Goal: Book appointment/travel/reservation

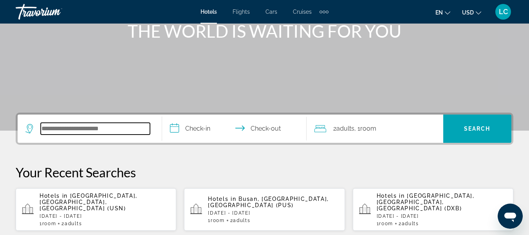
click at [125, 128] on input "Search hotel destination" at bounding box center [95, 129] width 109 height 12
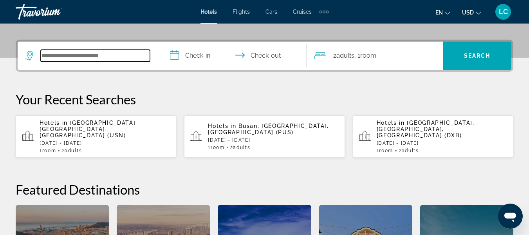
scroll to position [191, 0]
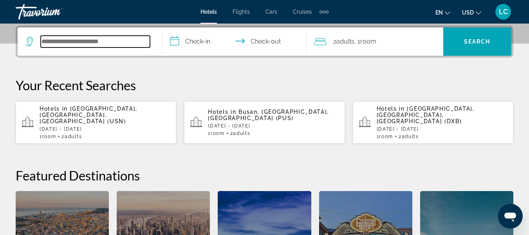
click at [109, 42] on input "Search hotel destination" at bounding box center [95, 42] width 109 height 12
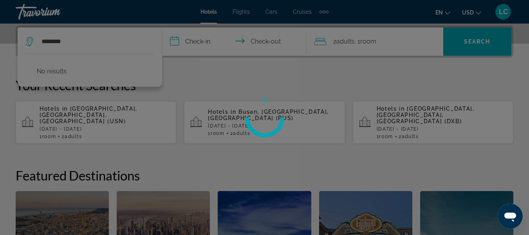
click at [46, 41] on div at bounding box center [264, 117] width 529 height 235
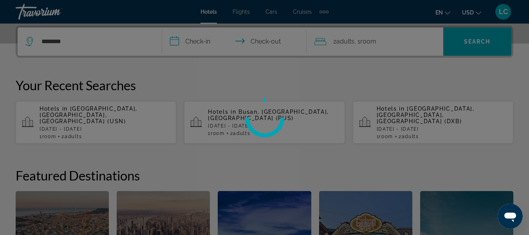
click at [50, 40] on div at bounding box center [264, 117] width 529 height 235
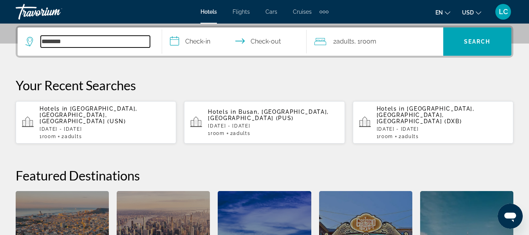
click at [82, 41] on input "********" at bounding box center [95, 42] width 109 height 12
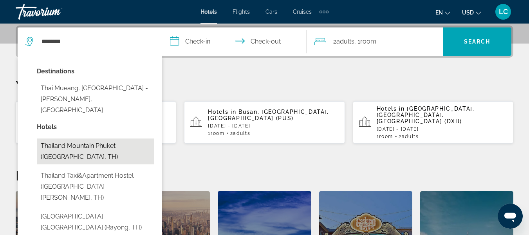
click at [65, 140] on button "Thailand Mountain Phuket ([GEOGRAPHIC_DATA], TH)" at bounding box center [95, 151] width 117 height 26
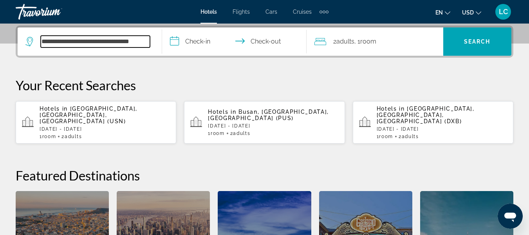
click at [98, 41] on input "**********" at bounding box center [95, 42] width 109 height 12
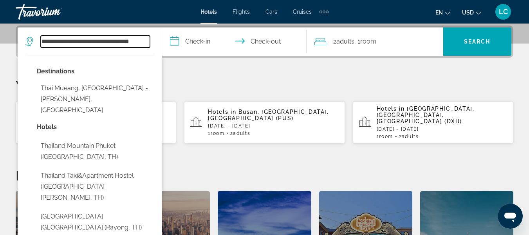
click at [70, 42] on input "**********" at bounding box center [95, 42] width 109 height 12
drag, startPoint x: 70, startPoint y: 40, endPoint x: 200, endPoint y: 54, distance: 131.6
click at [200, 54] on div "**********" at bounding box center [265, 41] width 494 height 28
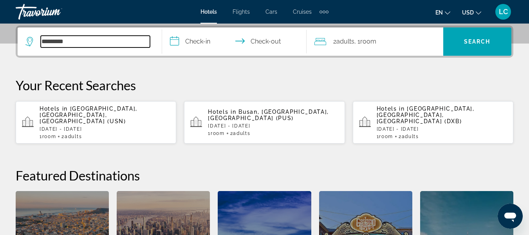
scroll to position [0, 0]
type input "********"
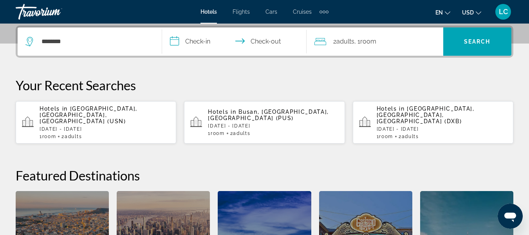
click at [182, 68] on div "**********" at bounding box center [264, 170] width 529 height 291
click at [195, 40] on input "**********" at bounding box center [236, 42] width 148 height 31
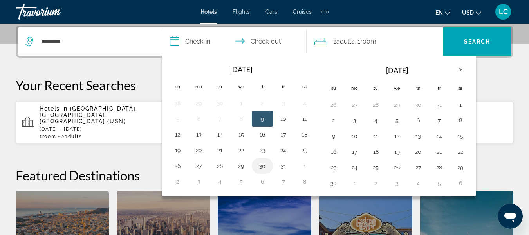
click at [259, 164] on button "30" at bounding box center [262, 165] width 13 height 11
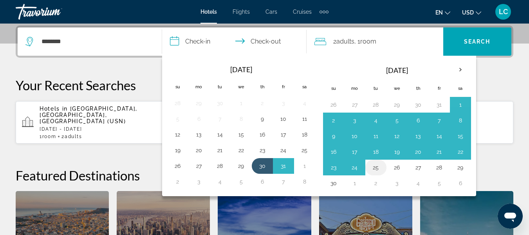
click at [373, 167] on button "25" at bounding box center [376, 167] width 13 height 11
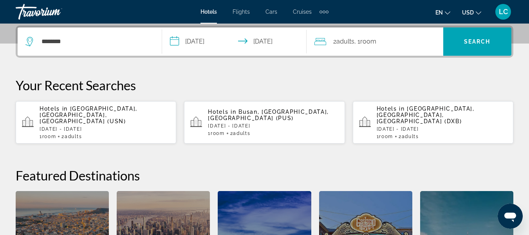
click at [200, 40] on input "**********" at bounding box center [236, 42] width 148 height 31
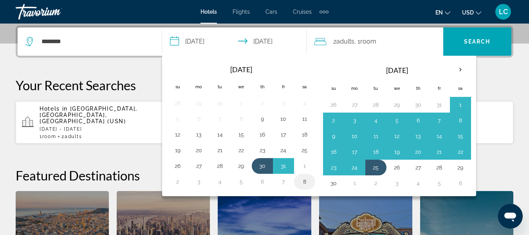
click at [302, 177] on button "8" at bounding box center [304, 181] width 13 height 11
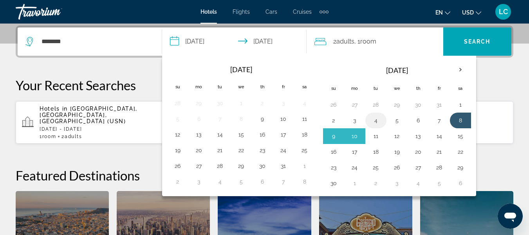
click at [376, 121] on button "4" at bounding box center [376, 120] width 13 height 11
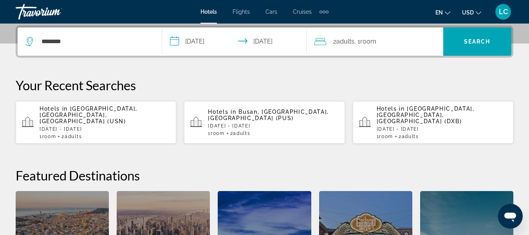
click at [195, 40] on input "**********" at bounding box center [236, 42] width 148 height 31
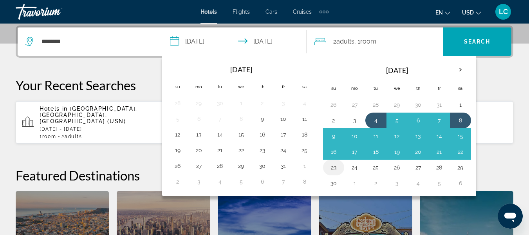
click at [336, 167] on button "23" at bounding box center [333, 167] width 13 height 11
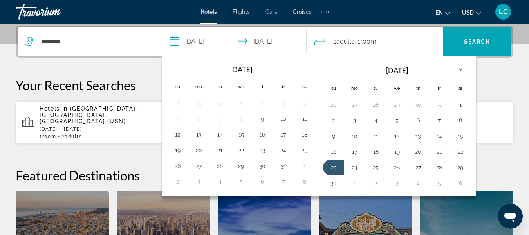
click at [353, 166] on button "24" at bounding box center [355, 167] width 13 height 11
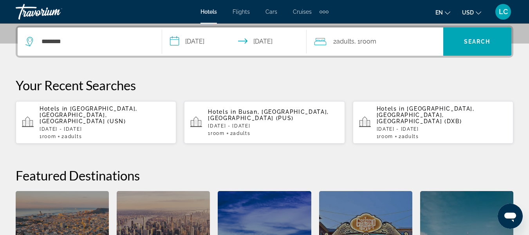
click at [266, 40] on input "**********" at bounding box center [236, 42] width 148 height 31
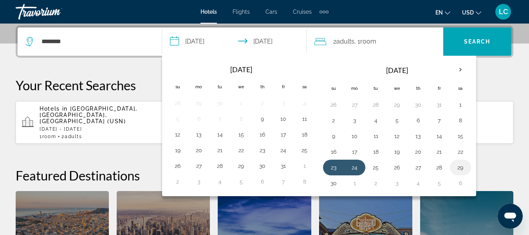
click at [459, 168] on button "29" at bounding box center [460, 167] width 13 height 11
click at [446, 166] on td "28" at bounding box center [439, 167] width 21 height 16
click at [436, 167] on button "28" at bounding box center [439, 167] width 13 height 11
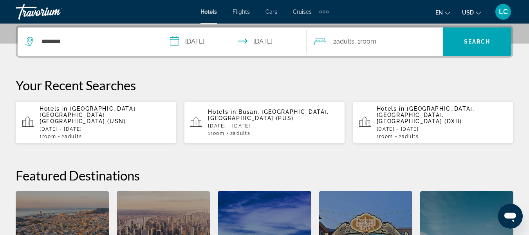
click at [267, 42] on input "**********" at bounding box center [236, 42] width 148 height 31
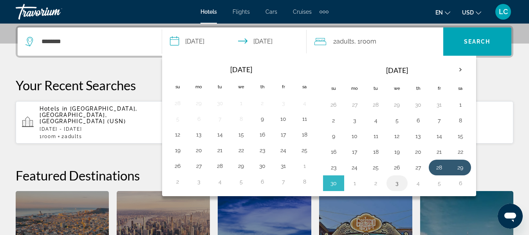
drag, startPoint x: 333, startPoint y: 182, endPoint x: 397, endPoint y: 182, distance: 64.2
click at [397, 182] on tr "30 1 2 3 4 5 6" at bounding box center [397, 183] width 148 height 16
click at [207, 40] on input "**********" at bounding box center [236, 42] width 148 height 31
click at [206, 38] on input "**********" at bounding box center [236, 42] width 148 height 31
click at [205, 37] on input "**********" at bounding box center [236, 42] width 148 height 31
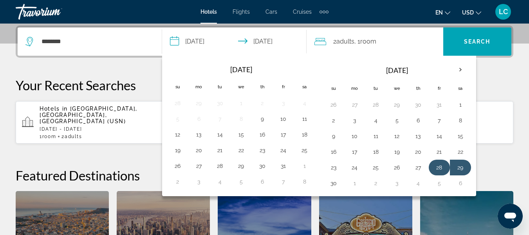
click at [440, 166] on button "28" at bounding box center [439, 167] width 13 height 11
click at [264, 38] on input "**********" at bounding box center [236, 42] width 148 height 31
click at [278, 40] on input "**********" at bounding box center [236, 42] width 148 height 31
click at [436, 183] on button "5" at bounding box center [439, 182] width 13 height 11
type input "**********"
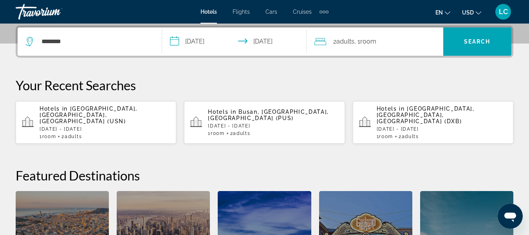
click at [354, 44] on span "Adults" at bounding box center [345, 41] width 18 height 7
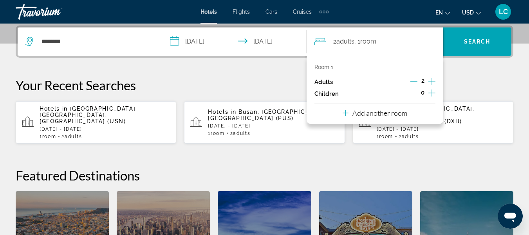
click at [284, 39] on input "**********" at bounding box center [236, 42] width 148 height 31
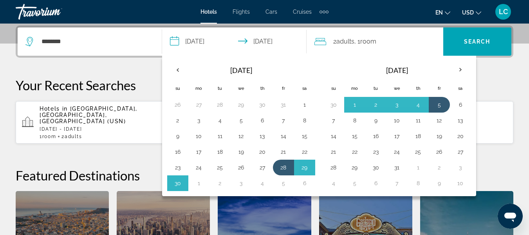
click at [336, 42] on span "2 Adult Adults" at bounding box center [343, 41] width 21 height 11
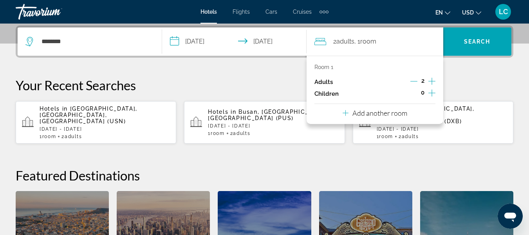
click at [350, 42] on span "Adults" at bounding box center [345, 41] width 18 height 7
click at [431, 92] on icon "Increment children" at bounding box center [431, 92] width 7 height 9
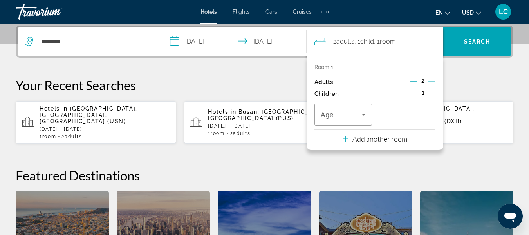
click at [416, 91] on icon "Decrement children" at bounding box center [414, 92] width 7 height 7
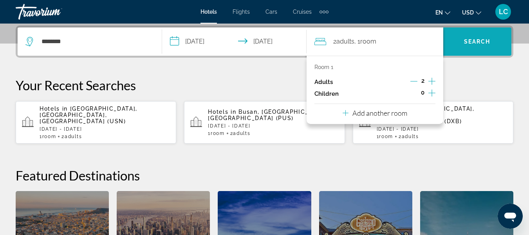
click at [471, 42] on span "Search" at bounding box center [477, 41] width 27 height 6
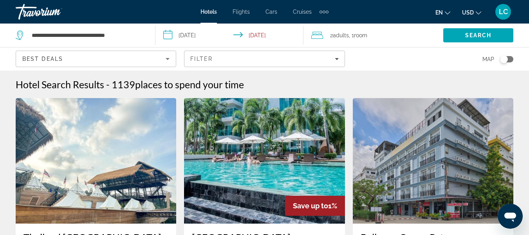
click at [147, 63] on div "Best Deals" at bounding box center [93, 58] width 143 height 9
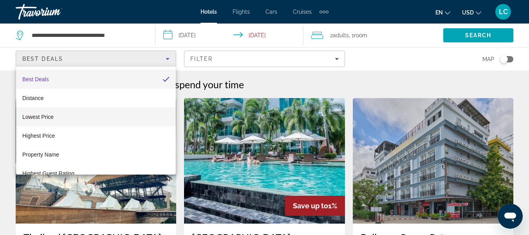
click at [55, 116] on mat-option "Lowest Price" at bounding box center [96, 116] width 160 height 19
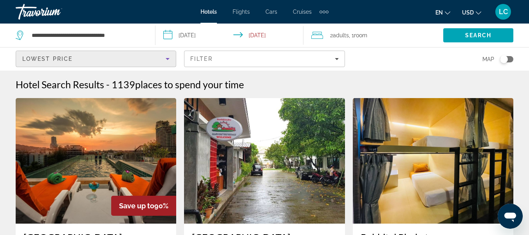
click at [155, 56] on div "Lowest Price" at bounding box center [93, 58] width 143 height 9
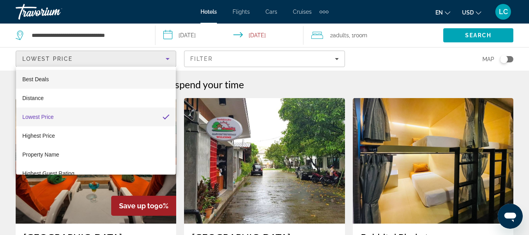
click at [79, 77] on mat-option "Best Deals" at bounding box center [96, 79] width 160 height 19
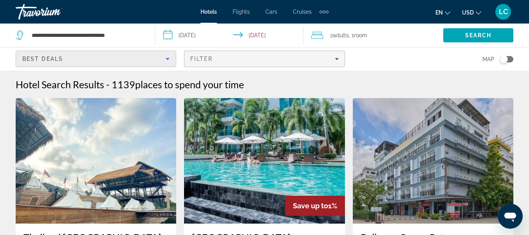
click at [231, 58] on div "Filter" at bounding box center [264, 59] width 148 height 6
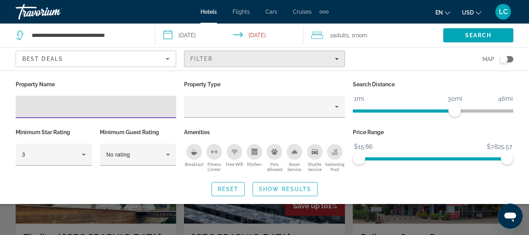
click at [231, 58] on div "Filter" at bounding box center [264, 59] width 148 height 6
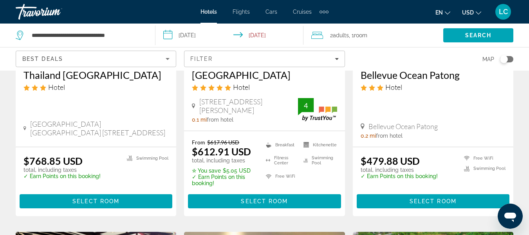
scroll to position [157, 0]
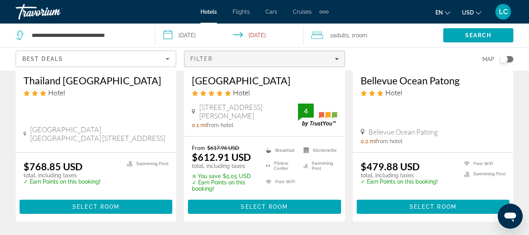
click at [213, 58] on span "Filter" at bounding box center [201, 59] width 22 height 6
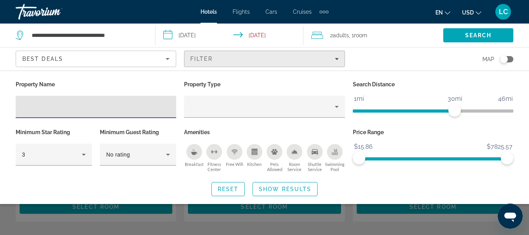
click at [217, 58] on div "Filter" at bounding box center [264, 59] width 148 height 6
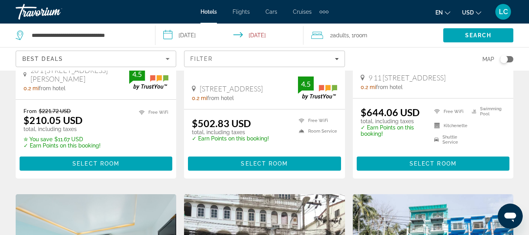
scroll to position [444, 0]
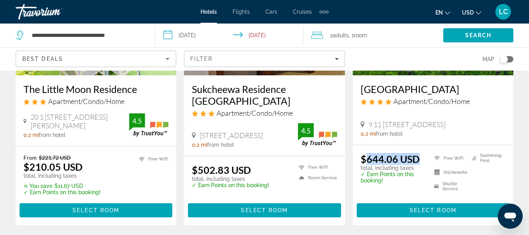
drag, startPoint x: 368, startPoint y: 168, endPoint x: 415, endPoint y: 168, distance: 46.6
click at [415, 164] on ins "$644.06 USD" at bounding box center [390, 159] width 59 height 12
click at [373, 164] on ins "$644.06 USD" at bounding box center [390, 159] width 59 height 12
drag, startPoint x: 368, startPoint y: 168, endPoint x: 395, endPoint y: 167, distance: 26.6
click at [395, 164] on ins "$644.06 USD" at bounding box center [390, 159] width 59 height 12
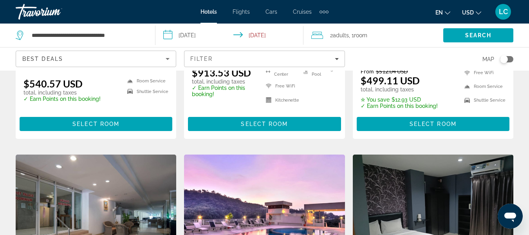
scroll to position [757, 0]
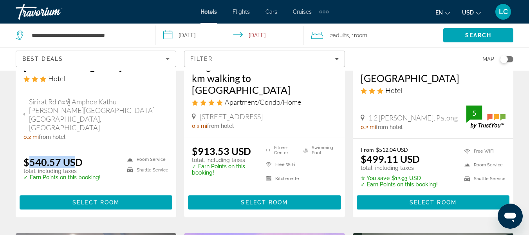
drag, startPoint x: 36, startPoint y: 158, endPoint x: 74, endPoint y: 160, distance: 38.0
click at [74, 160] on ins "$540.57 USD" at bounding box center [52, 162] width 59 height 12
drag, startPoint x: 199, startPoint y: 148, endPoint x: 226, endPoint y: 148, distance: 26.6
click at [226, 148] on ins "$913.53 USD" at bounding box center [221, 151] width 59 height 12
drag, startPoint x: 369, startPoint y: 156, endPoint x: 386, endPoint y: 157, distance: 16.5
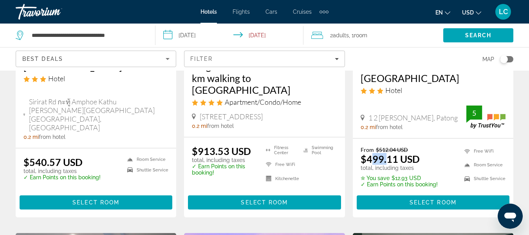
click at [386, 157] on ins "$499.11 USD" at bounding box center [390, 159] width 59 height 12
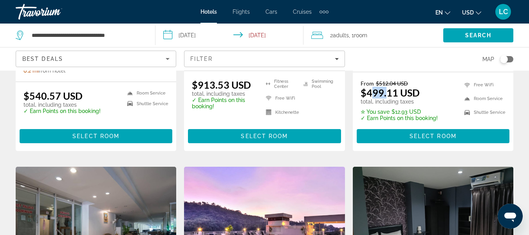
scroll to position [731, 0]
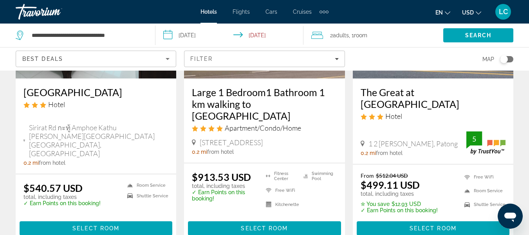
click at [103, 56] on div "Best Deals" at bounding box center [93, 58] width 143 height 9
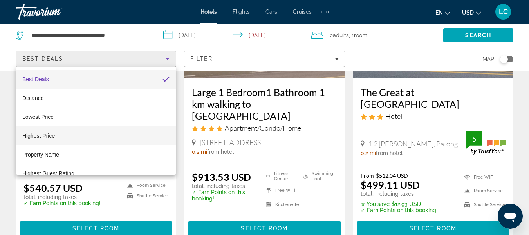
scroll to position [11, 0]
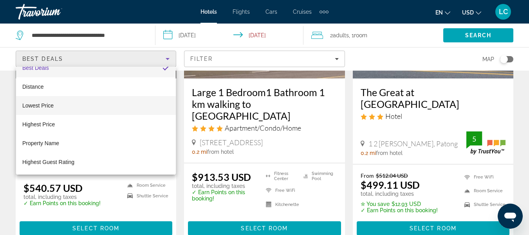
click at [53, 103] on span "Lowest Price" at bounding box center [37, 105] width 31 height 6
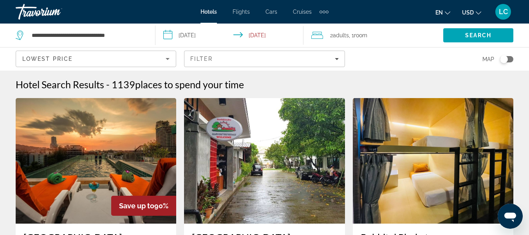
drag, startPoint x: 115, startPoint y: 83, endPoint x: 137, endPoint y: 83, distance: 21.6
click at [137, 83] on h2 "1139 places to spend your time" at bounding box center [178, 84] width 132 height 12
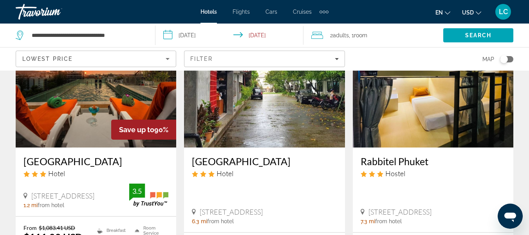
scroll to position [157, 0]
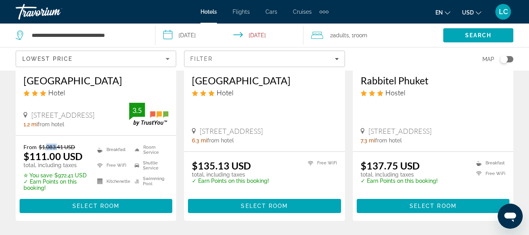
drag, startPoint x: 45, startPoint y: 146, endPoint x: 58, endPoint y: 146, distance: 12.2
click at [58, 146] on del "$1,083.41 USD" at bounding box center [57, 146] width 36 height 7
drag, startPoint x: 32, startPoint y: 155, endPoint x: 45, endPoint y: 157, distance: 13.4
click at [45, 157] on ins "$111.00 USD" at bounding box center [52, 156] width 59 height 12
drag, startPoint x: 58, startPoint y: 175, endPoint x: 73, endPoint y: 174, distance: 14.9
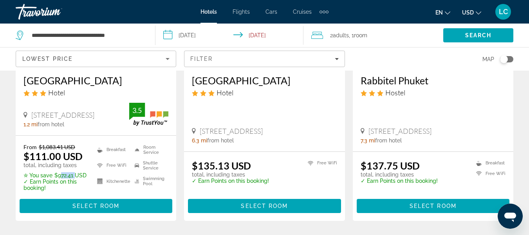
click at [73, 174] on p "✮ You save $972.41 USD" at bounding box center [55, 175] width 64 height 6
click at [246, 66] on span "Filters" at bounding box center [264, 58] width 160 height 19
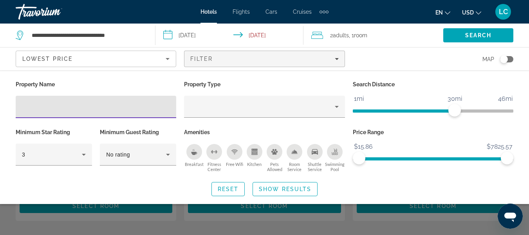
click at [175, 60] on div "Lowest Price" at bounding box center [96, 59] width 160 height 16
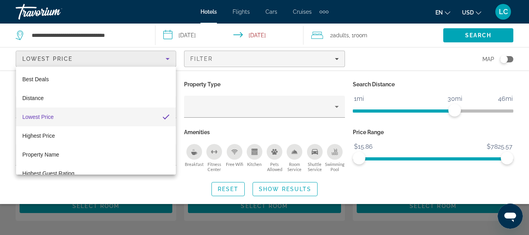
click at [9, 110] on div at bounding box center [264, 117] width 529 height 235
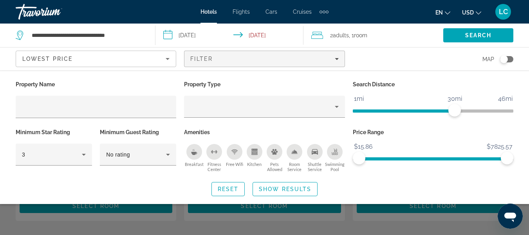
click at [79, 56] on div "Lowest Price" at bounding box center [93, 58] width 143 height 9
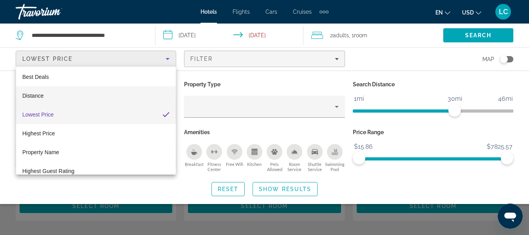
scroll to position [0, 0]
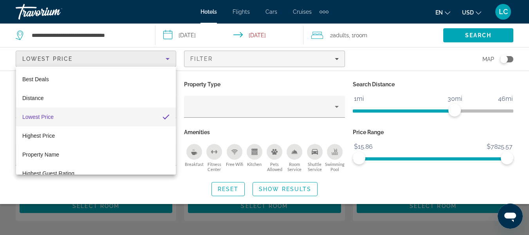
click at [50, 119] on span "Lowest Price" at bounding box center [37, 117] width 31 height 6
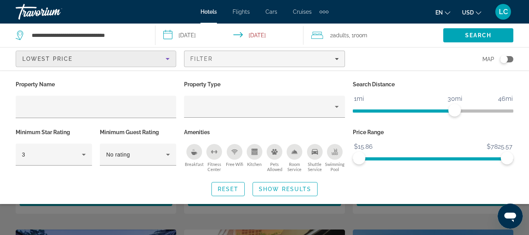
scroll to position [470, 0]
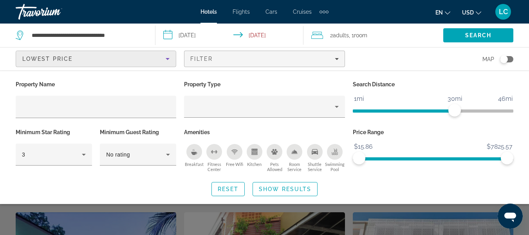
click at [434, 217] on div "Search widget" at bounding box center [264, 175] width 529 height 117
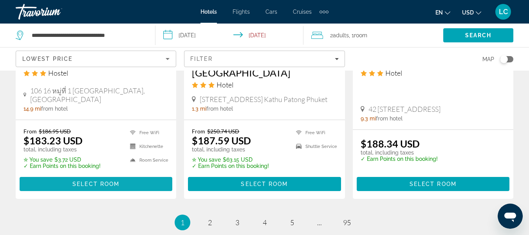
scroll to position [1070, 0]
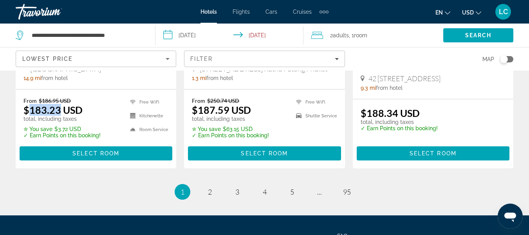
drag, startPoint x: 31, startPoint y: 99, endPoint x: 60, endPoint y: 99, distance: 29.8
click at [60, 104] on ins "$183.23 USD" at bounding box center [52, 110] width 59 height 12
drag, startPoint x: 200, startPoint y: 99, endPoint x: 249, endPoint y: 100, distance: 49.0
click at [249, 104] on ins "$187.59 USD" at bounding box center [221, 110] width 59 height 12
drag, startPoint x: 368, startPoint y: 101, endPoint x: 396, endPoint y: 102, distance: 27.8
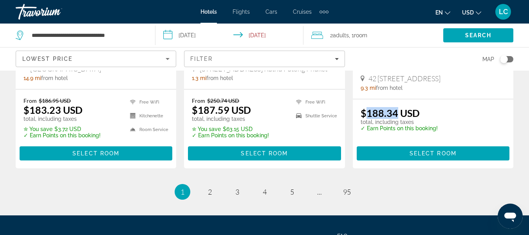
click at [396, 107] on ins "$188.34 USD" at bounding box center [390, 113] width 59 height 12
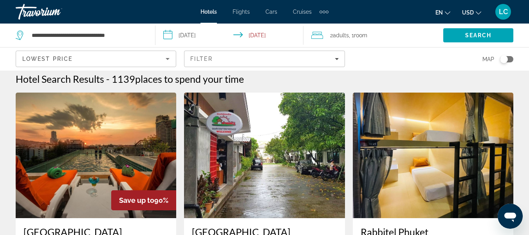
scroll to position [0, 0]
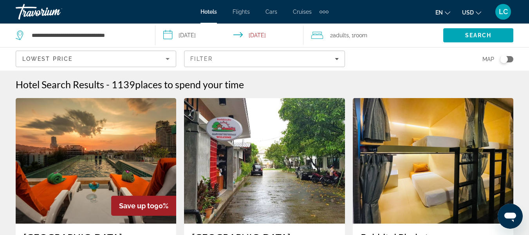
click at [164, 58] on icon "Sort by" at bounding box center [167, 58] width 9 height 9
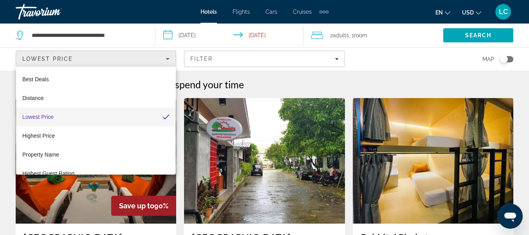
click at [165, 58] on div at bounding box center [264, 117] width 529 height 235
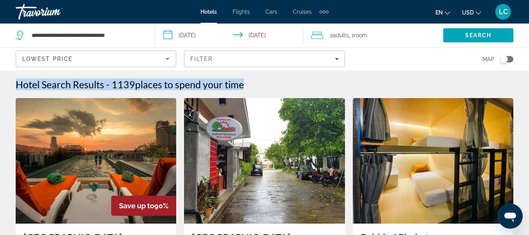
drag, startPoint x: 18, startPoint y: 84, endPoint x: 243, endPoint y: 88, distance: 224.8
click at [243, 88] on div "Hotel Search Results - 1139 places to spend your time" at bounding box center [265, 84] width 498 height 12
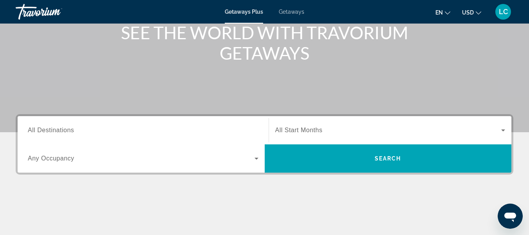
scroll to position [105, 0]
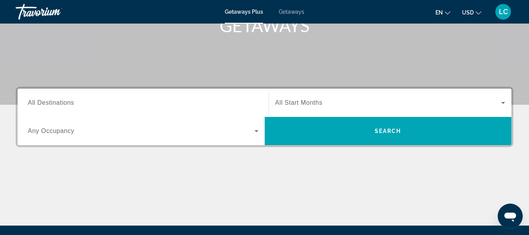
click at [93, 131] on span "Search widget" at bounding box center [141, 130] width 227 height 9
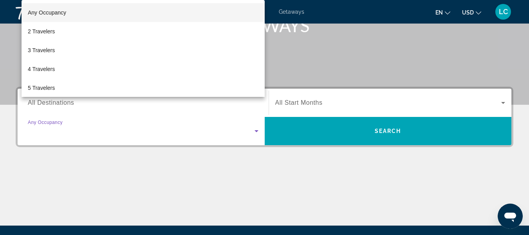
scroll to position [191, 0]
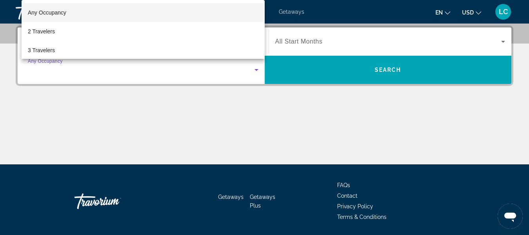
click at [86, 75] on div at bounding box center [264, 117] width 529 height 235
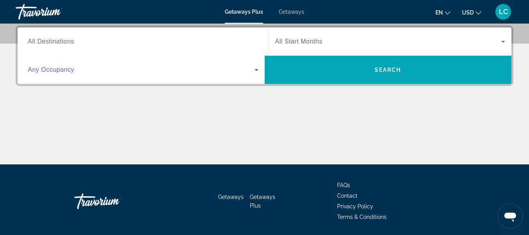
click at [113, 72] on span "Search widget" at bounding box center [141, 69] width 227 height 9
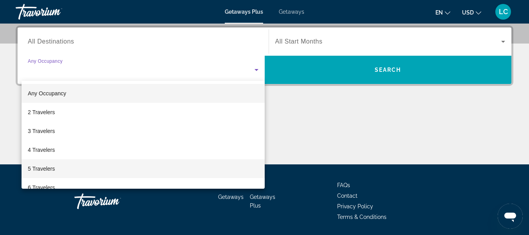
click at [65, 166] on mat-option "5 Travelers" at bounding box center [143, 168] width 243 height 19
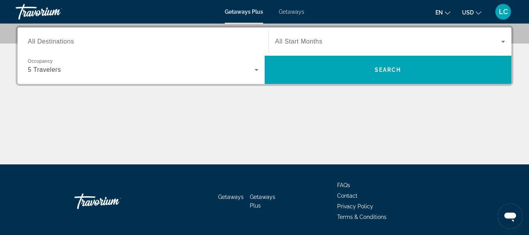
click at [62, 42] on span "All Destinations" at bounding box center [51, 41] width 46 height 7
click at [62, 42] on input "Destination All Destinations" at bounding box center [143, 41] width 231 height 9
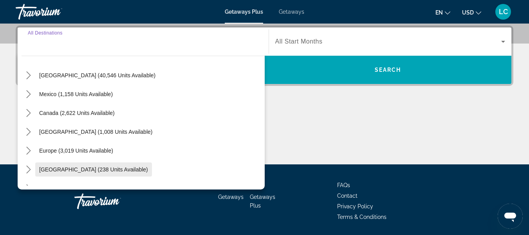
scroll to position [52, 0]
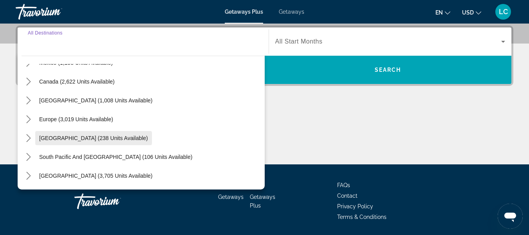
click at [60, 137] on span "Australia (238 units available)" at bounding box center [93, 138] width 109 height 6
type input "**********"
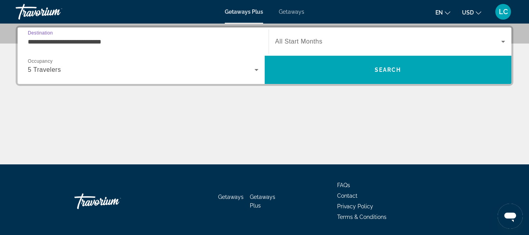
click at [343, 39] on span "Search widget" at bounding box center [388, 41] width 226 height 9
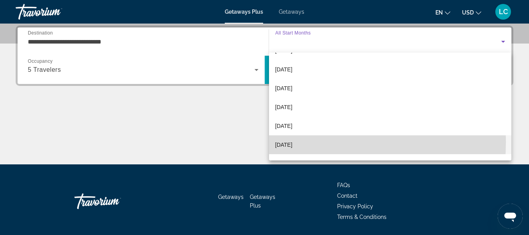
click at [293, 142] on span "April 2026" at bounding box center [283, 144] width 17 height 9
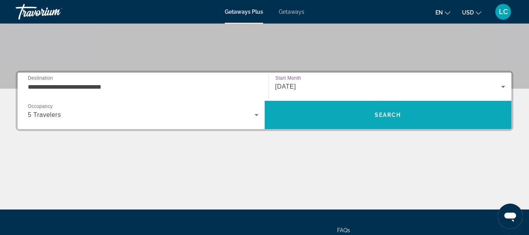
scroll to position [139, 0]
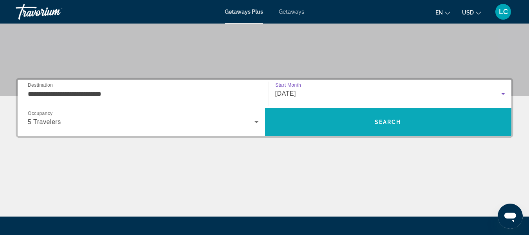
click at [358, 121] on span "Search" at bounding box center [388, 121] width 247 height 19
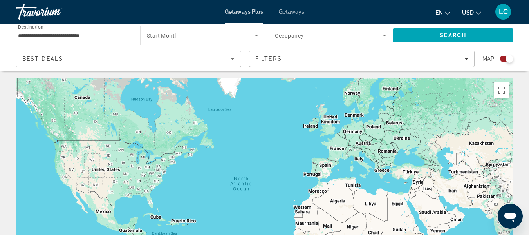
click at [179, 34] on span "Search widget" at bounding box center [201, 35] width 108 height 9
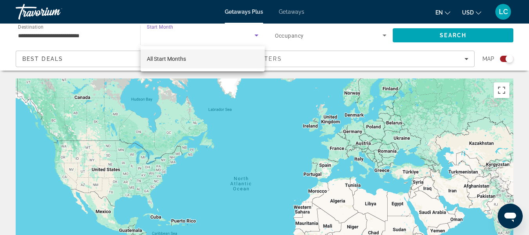
click at [298, 35] on div at bounding box center [264, 117] width 529 height 235
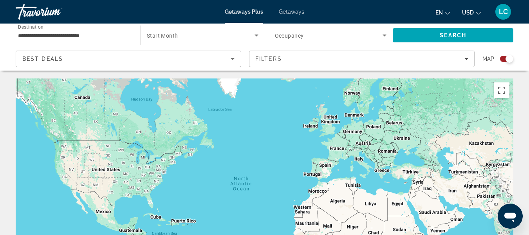
click at [328, 35] on span "Search widget" at bounding box center [329, 35] width 108 height 9
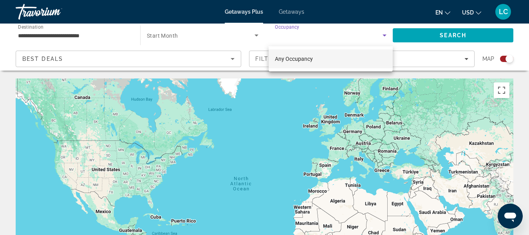
click at [328, 35] on div at bounding box center [264, 117] width 529 height 235
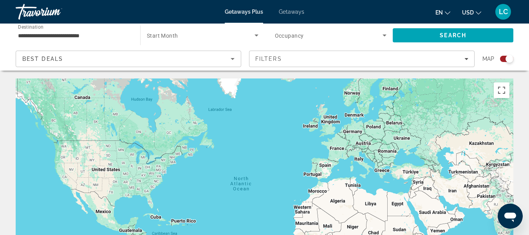
click at [152, 61] on div "Best Deals" at bounding box center [126, 58] width 208 height 9
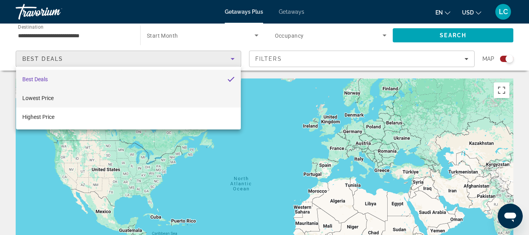
click at [63, 98] on mat-option "Lowest Price" at bounding box center [128, 98] width 225 height 19
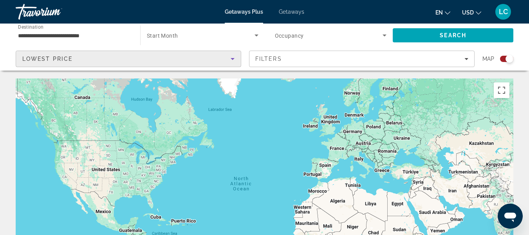
click at [193, 58] on div "Lowest Price" at bounding box center [126, 58] width 208 height 9
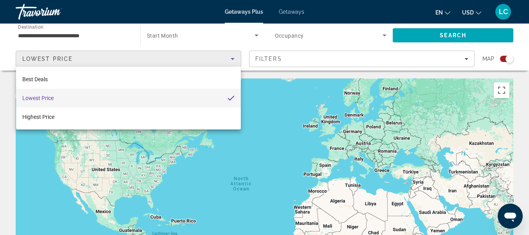
click at [278, 60] on div at bounding box center [264, 117] width 529 height 235
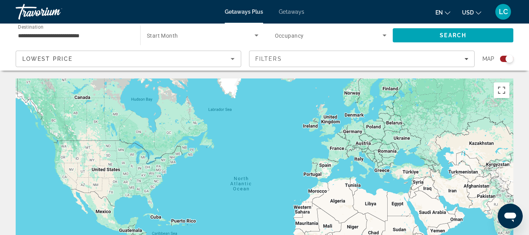
click at [278, 60] on span "Filters" at bounding box center [268, 59] width 27 height 6
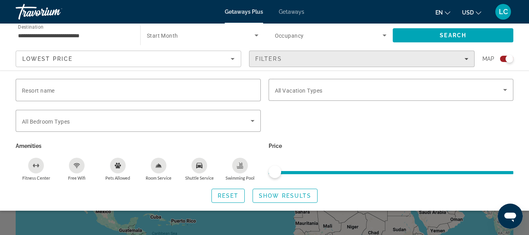
click at [280, 60] on span "Filters" at bounding box center [268, 59] width 27 height 6
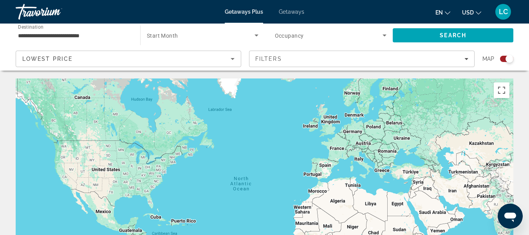
click at [193, 54] on div "Lowest Price" at bounding box center [126, 58] width 208 height 9
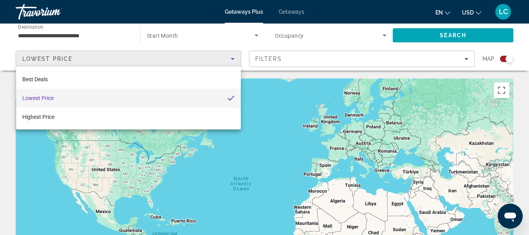
click at [193, 54] on div at bounding box center [264, 117] width 529 height 235
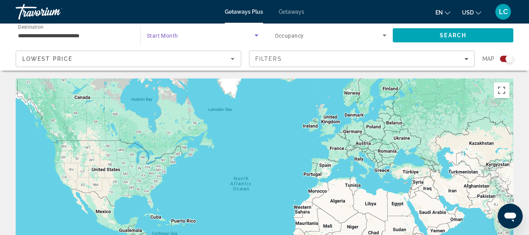
click at [220, 32] on span "Search widget" at bounding box center [201, 35] width 108 height 9
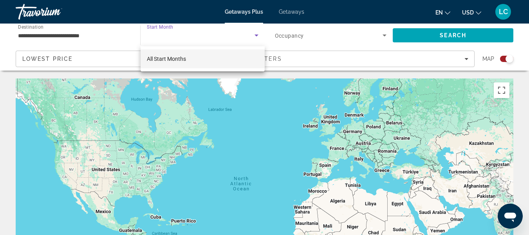
click at [187, 57] on mat-option "All Start Months" at bounding box center [203, 58] width 124 height 19
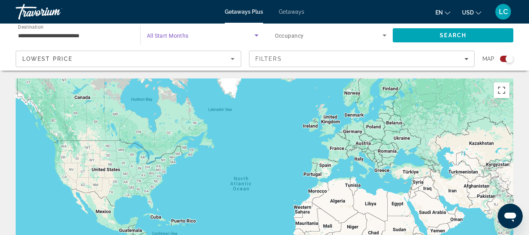
click at [309, 35] on span "Search widget" at bounding box center [329, 35] width 108 height 9
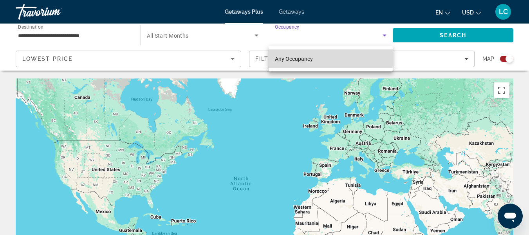
click at [302, 58] on span "Any Occupancy" at bounding box center [294, 59] width 38 height 6
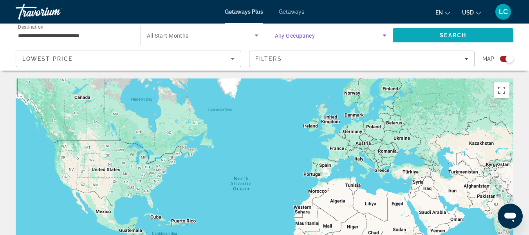
click at [423, 34] on span "Search" at bounding box center [453, 35] width 121 height 19
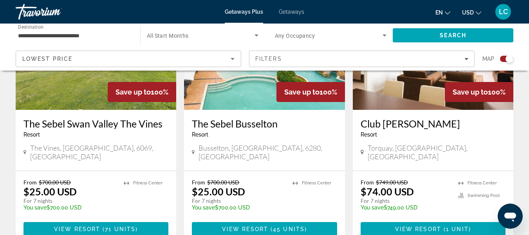
scroll to position [365, 0]
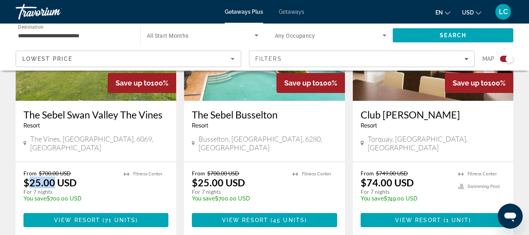
drag, startPoint x: 31, startPoint y: 173, endPoint x: 53, endPoint y: 174, distance: 22.4
click at [53, 176] on p "$25.00 USD" at bounding box center [49, 182] width 53 height 12
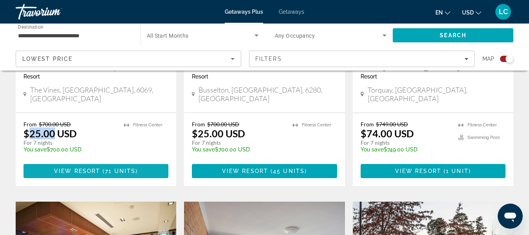
scroll to position [418, 0]
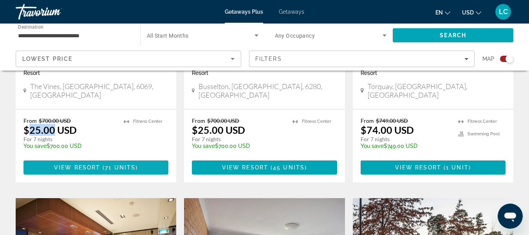
click at [79, 164] on span "View Resort" at bounding box center [77, 167] width 46 height 6
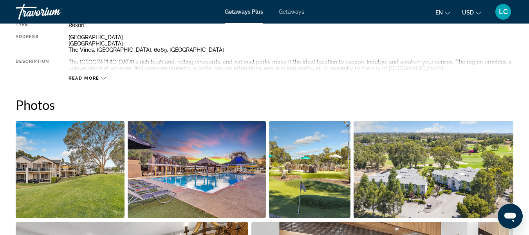
scroll to position [444, 0]
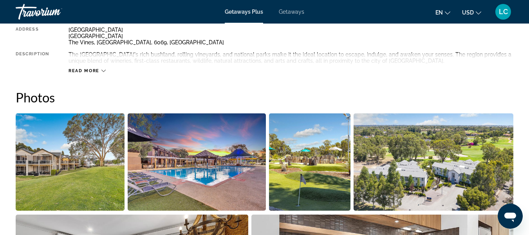
click at [98, 72] on span "Read more" at bounding box center [84, 70] width 31 height 5
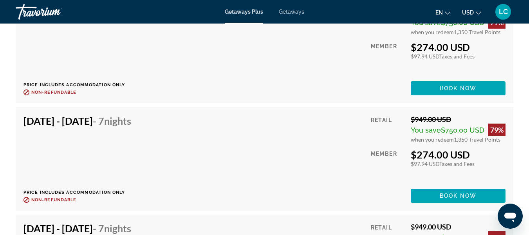
scroll to position [1618, 0]
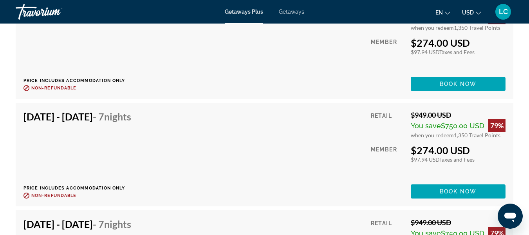
click at [226, 56] on div "Oct 24, 2025 - Oct 31, 2025 - 7 Nights Price includes accommodation only Refund…" at bounding box center [264, 47] width 482 height 88
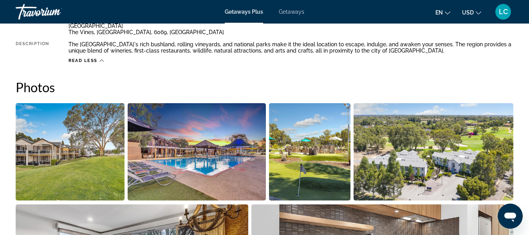
scroll to position [522, 0]
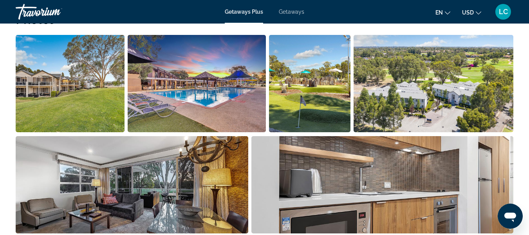
click at [195, 85] on img "Open full-screen image slider" at bounding box center [197, 83] width 138 height 97
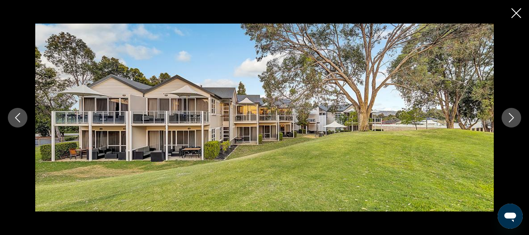
click at [507, 119] on icon "Next image" at bounding box center [511, 117] width 9 height 9
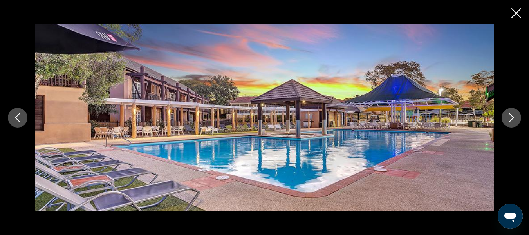
click at [507, 119] on icon "Next image" at bounding box center [511, 117] width 9 height 9
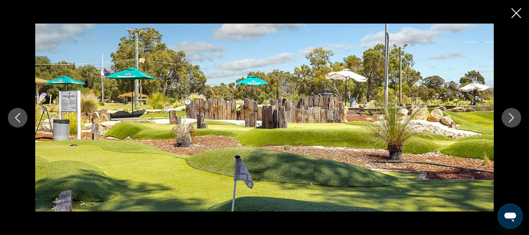
click at [508, 119] on icon "Next image" at bounding box center [511, 117] width 9 height 9
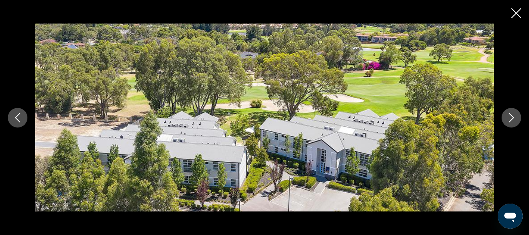
click at [508, 119] on icon "Next image" at bounding box center [511, 117] width 9 height 9
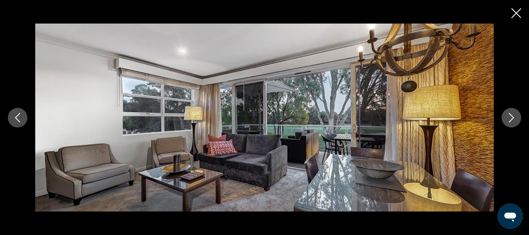
click at [508, 119] on icon "Next image" at bounding box center [511, 117] width 9 height 9
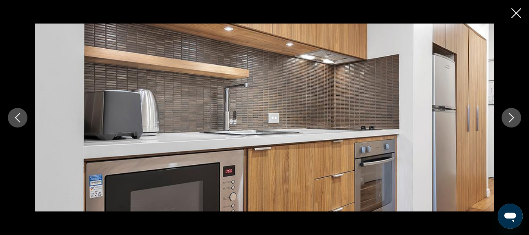
click at [17, 114] on icon "Previous image" at bounding box center [17, 117] width 9 height 9
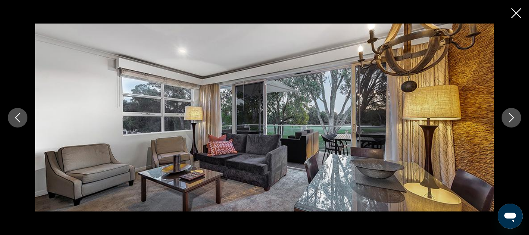
click at [18, 114] on icon "Previous image" at bounding box center [17, 117] width 9 height 9
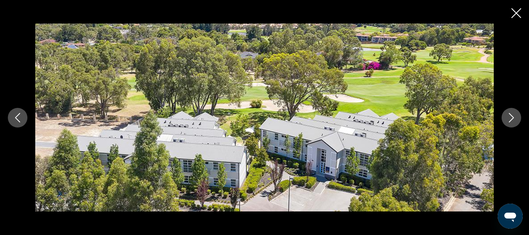
click at [18, 114] on icon "Previous image" at bounding box center [17, 117] width 9 height 9
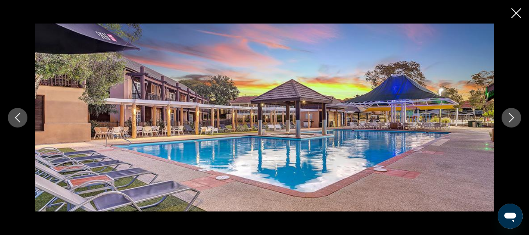
click at [18, 114] on icon "Previous image" at bounding box center [17, 117] width 9 height 9
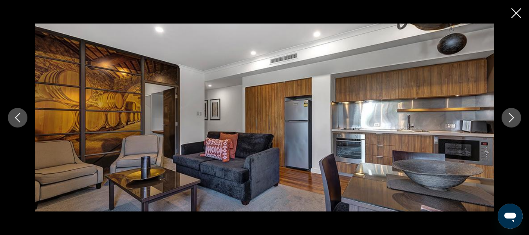
click at [18, 114] on icon "Previous image" at bounding box center [17, 117] width 9 height 9
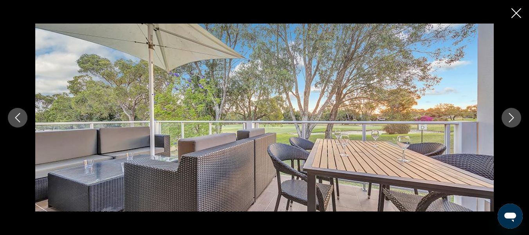
scroll to position [1044, 0]
click at [515, 16] on icon "Close slideshow" at bounding box center [516, 13] width 10 height 10
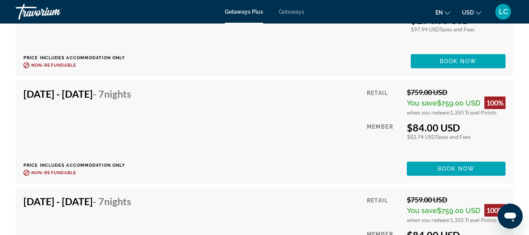
scroll to position [2715, 0]
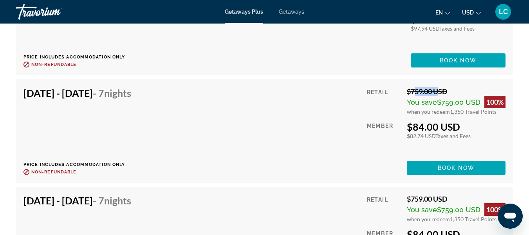
drag, startPoint x: 412, startPoint y: 90, endPoint x: 433, endPoint y: 90, distance: 21.1
click at [433, 90] on div "$759.00 USD" at bounding box center [456, 91] width 99 height 9
drag, startPoint x: 415, startPoint y: 102, endPoint x: 467, endPoint y: 102, distance: 52.5
click at [467, 102] on span "You save $759.00 USD" at bounding box center [444, 102] width 74 height 8
drag, startPoint x: 412, startPoint y: 127, endPoint x: 456, endPoint y: 125, distance: 43.5
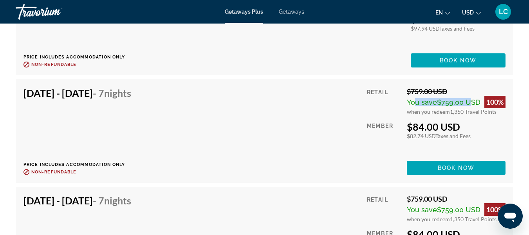
click at [456, 125] on div "$84.00 USD" at bounding box center [456, 127] width 99 height 12
click at [459, 136] on span "Taxes and Fees" at bounding box center [452, 135] width 35 height 7
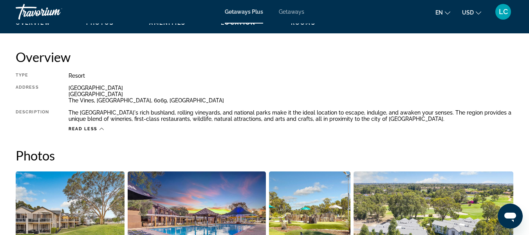
scroll to position [392, 0]
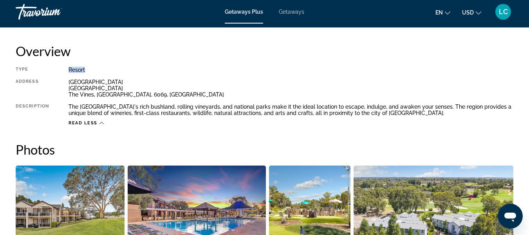
drag, startPoint x: 70, startPoint y: 70, endPoint x: 87, endPoint y: 70, distance: 16.5
click at [87, 70] on div "Resort" at bounding box center [291, 70] width 445 height 6
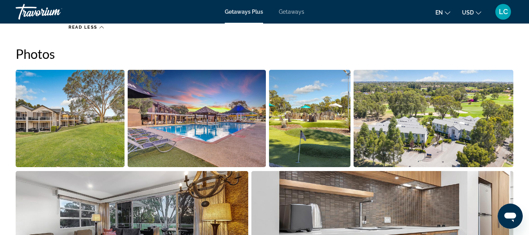
scroll to position [496, 0]
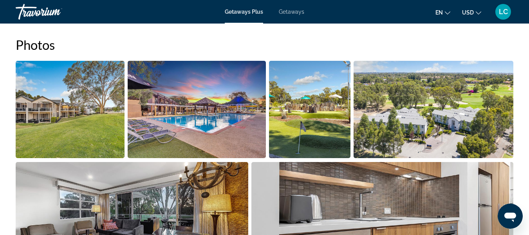
click at [58, 101] on img "Open full-screen image slider" at bounding box center [70, 109] width 109 height 97
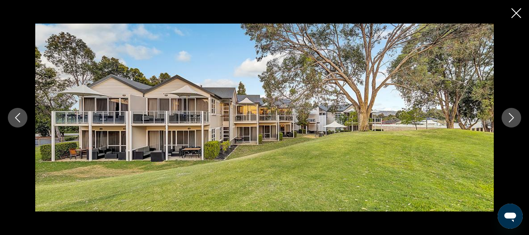
click at [506, 116] on button "Next image" at bounding box center [512, 118] width 20 height 20
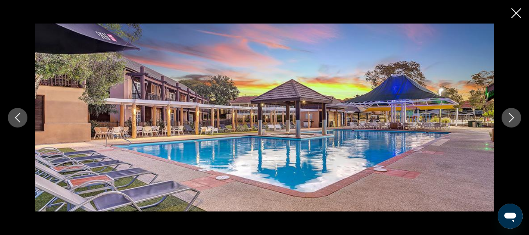
click at [507, 116] on icon "Next image" at bounding box center [511, 117] width 9 height 9
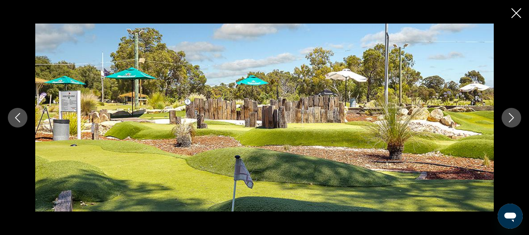
click at [507, 116] on icon "Next image" at bounding box center [511, 117] width 9 height 9
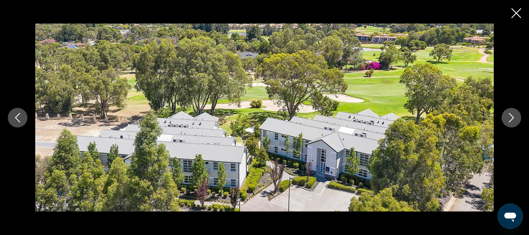
click at [507, 116] on icon "Next image" at bounding box center [511, 117] width 9 height 9
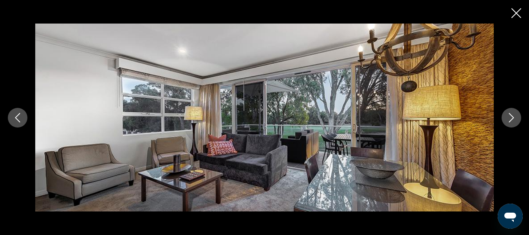
click at [509, 116] on icon "Next image" at bounding box center [511, 117] width 9 height 9
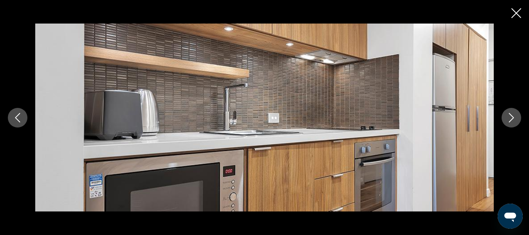
click at [509, 116] on icon "Next image" at bounding box center [511, 117] width 9 height 9
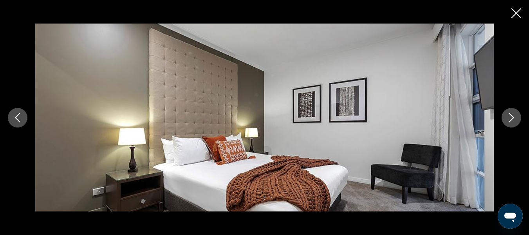
click at [509, 116] on icon "Next image" at bounding box center [511, 117] width 9 height 9
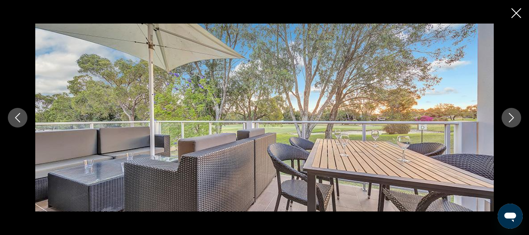
click at [509, 116] on icon "Next image" at bounding box center [511, 117] width 9 height 9
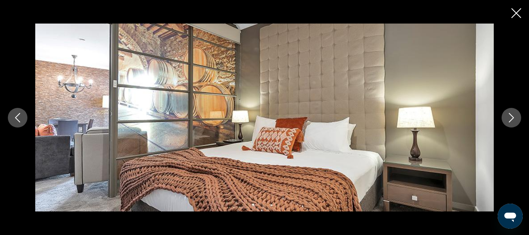
click at [509, 116] on icon "Next image" at bounding box center [511, 117] width 9 height 9
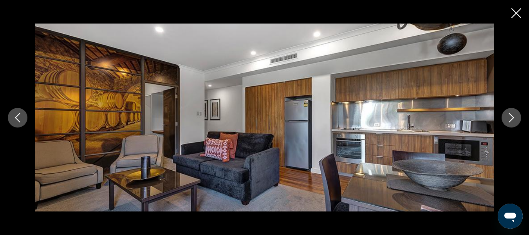
click at [509, 116] on icon "Next image" at bounding box center [511, 117] width 9 height 9
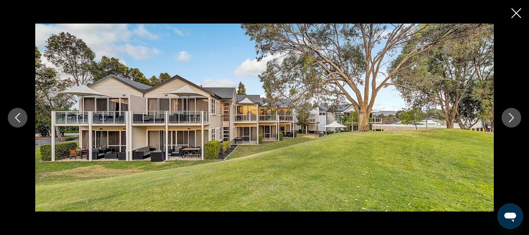
click at [509, 116] on icon "Next image" at bounding box center [511, 117] width 9 height 9
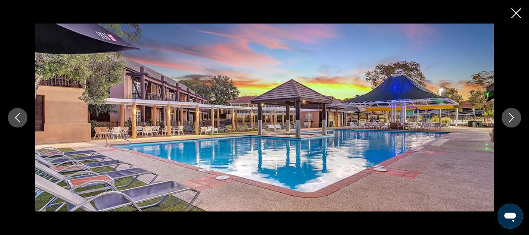
click at [509, 116] on icon "Next image" at bounding box center [511, 117] width 9 height 9
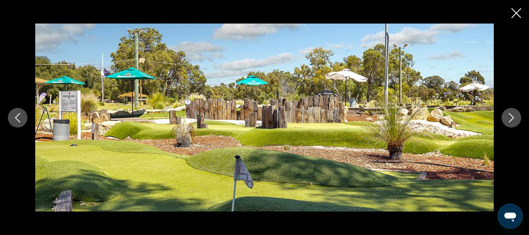
click at [515, 14] on icon "Close slideshow" at bounding box center [516, 13] width 10 height 10
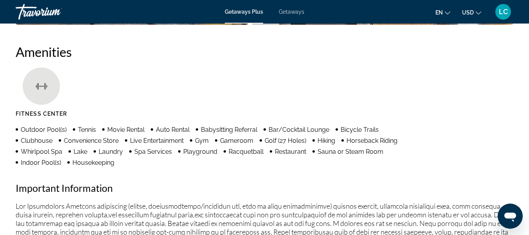
scroll to position [731, 0]
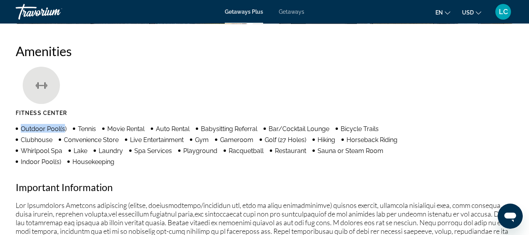
drag, startPoint x: 64, startPoint y: 128, endPoint x: 23, endPoint y: 128, distance: 40.7
click at [23, 128] on span "Outdoor Pool(s)" at bounding box center [44, 128] width 46 height 7
click at [86, 129] on span "Tennis" at bounding box center [87, 128] width 18 height 7
drag, startPoint x: 96, startPoint y: 128, endPoint x: 77, endPoint y: 128, distance: 18.4
click at [77, 128] on ul "Outdoor Pool(s) Tennis Movie Rental Auto Rental Babysitting Referral Bar/Cockta…" at bounding box center [215, 145] width 398 height 42
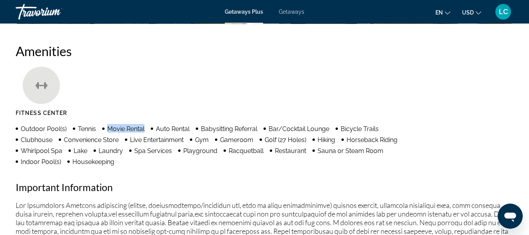
drag, startPoint x: 145, startPoint y: 129, endPoint x: 108, endPoint y: 131, distance: 37.2
click at [108, 131] on ul "Outdoor Pool(s) Tennis Movie Rental Auto Rental Babysitting Referral Bar/Cockta…" at bounding box center [215, 145] width 398 height 42
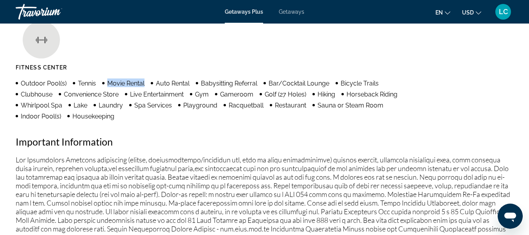
scroll to position [783, 0]
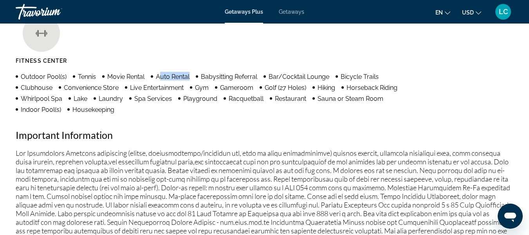
drag, startPoint x: 189, startPoint y: 75, endPoint x: 158, endPoint y: 77, distance: 31.0
click at [158, 77] on span "Auto Rental" at bounding box center [173, 76] width 34 height 7
drag, startPoint x: 250, startPoint y: 87, endPoint x: 236, endPoint y: 87, distance: 13.7
click at [236, 87] on span "Gameroom" at bounding box center [236, 87] width 33 height 7
drag, startPoint x: 285, startPoint y: 87, endPoint x: 273, endPoint y: 87, distance: 12.5
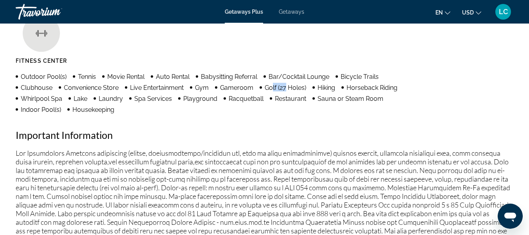
click at [273, 87] on span "Golf (27 Holes)" at bounding box center [286, 87] width 42 height 7
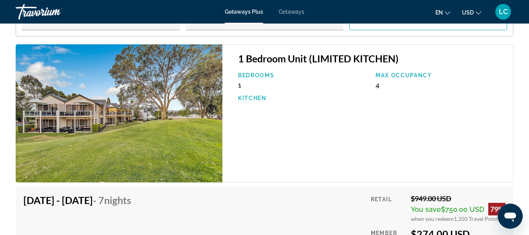
scroll to position [1436, 0]
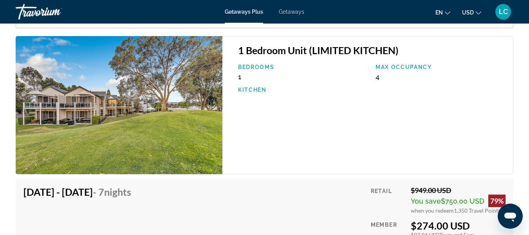
drag, startPoint x: 240, startPoint y: 76, endPoint x: 248, endPoint y: 77, distance: 8.3
click at [248, 77] on div "Bedrooms 1" at bounding box center [302, 72] width 137 height 17
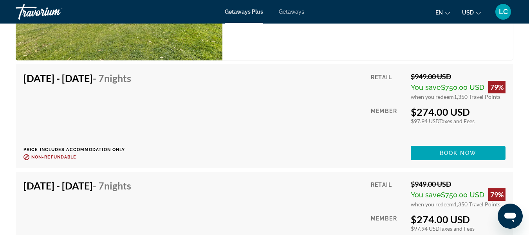
scroll to position [1540, 0]
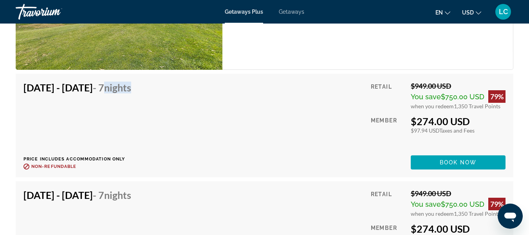
drag, startPoint x: 154, startPoint y: 88, endPoint x: 183, endPoint y: 88, distance: 29.8
click at [131, 88] on span "- 7 Nights" at bounding box center [112, 87] width 38 height 12
click at [131, 89] on span "Nights" at bounding box center [117, 87] width 27 height 12
drag, startPoint x: 415, startPoint y: 86, endPoint x: 450, endPoint y: 85, distance: 34.5
click at [450, 85] on div "$949.00 USD" at bounding box center [458, 85] width 95 height 9
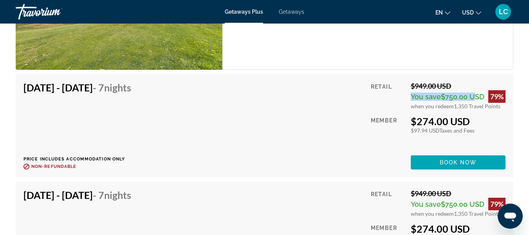
drag, startPoint x: 412, startPoint y: 98, endPoint x: 471, endPoint y: 96, distance: 59.5
click at [471, 96] on span "You save $750.00 USD" at bounding box center [448, 96] width 74 height 8
drag, startPoint x: 416, startPoint y: 120, endPoint x: 436, endPoint y: 119, distance: 19.6
click at [436, 119] on div "$274.00 USD" at bounding box center [458, 121] width 95 height 12
drag, startPoint x: 452, startPoint y: 121, endPoint x: 430, endPoint y: 121, distance: 22.7
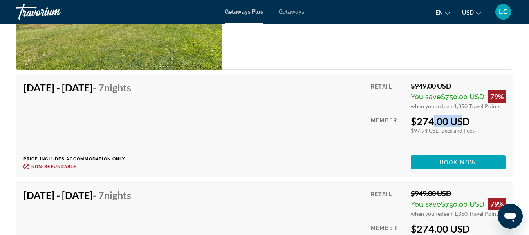
click at [430, 121] on div "$274.00 USD" at bounding box center [458, 121] width 95 height 12
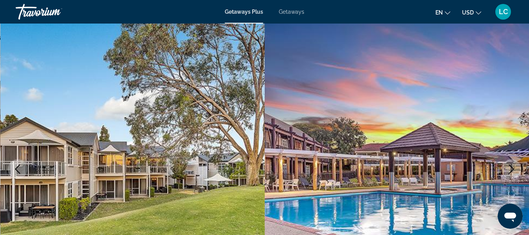
scroll to position [130, 0]
